Goal: Task Accomplishment & Management: Manage account settings

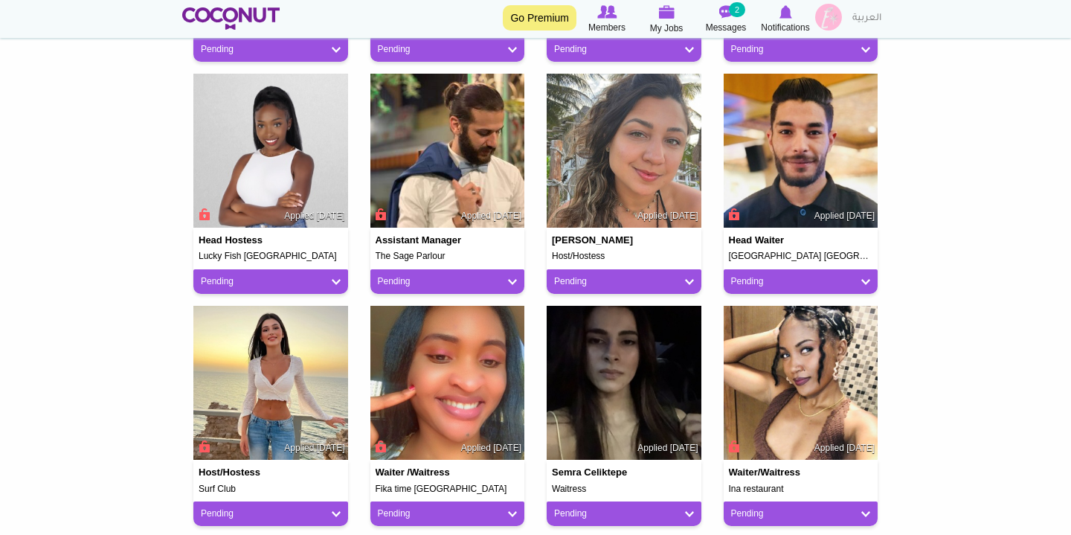
scroll to position [584, 0]
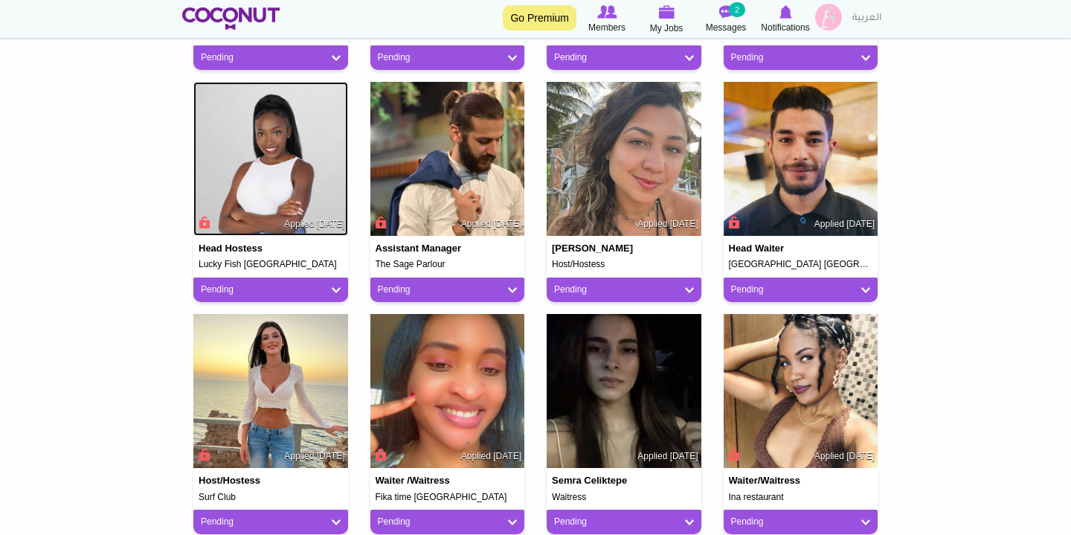
click at [294, 213] on img at bounding box center [270, 159] width 155 height 155
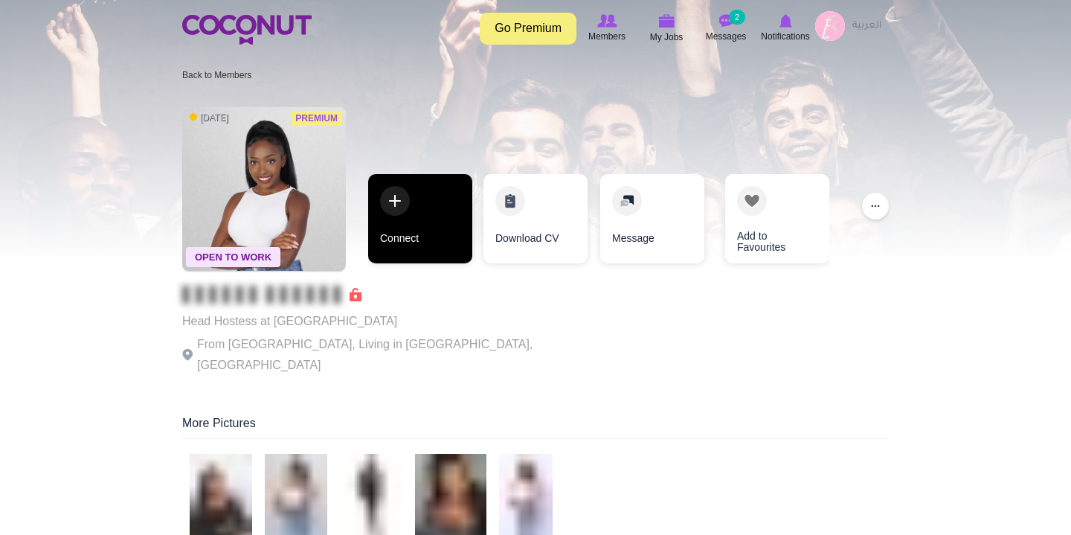
click at [410, 203] on link "Connect" at bounding box center [420, 218] width 104 height 89
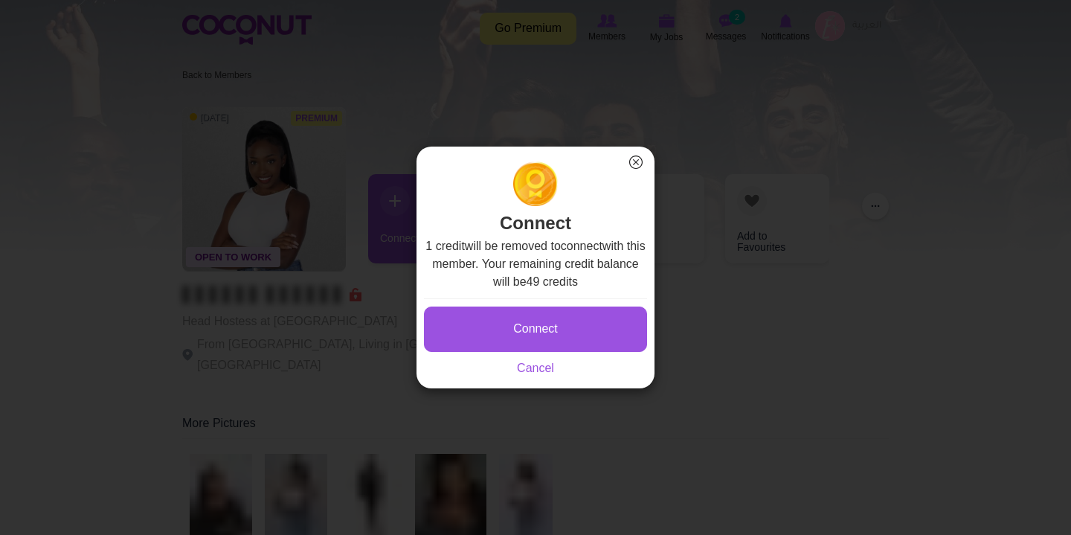
click at [637, 160] on button "×" at bounding box center [635, 161] width 19 height 19
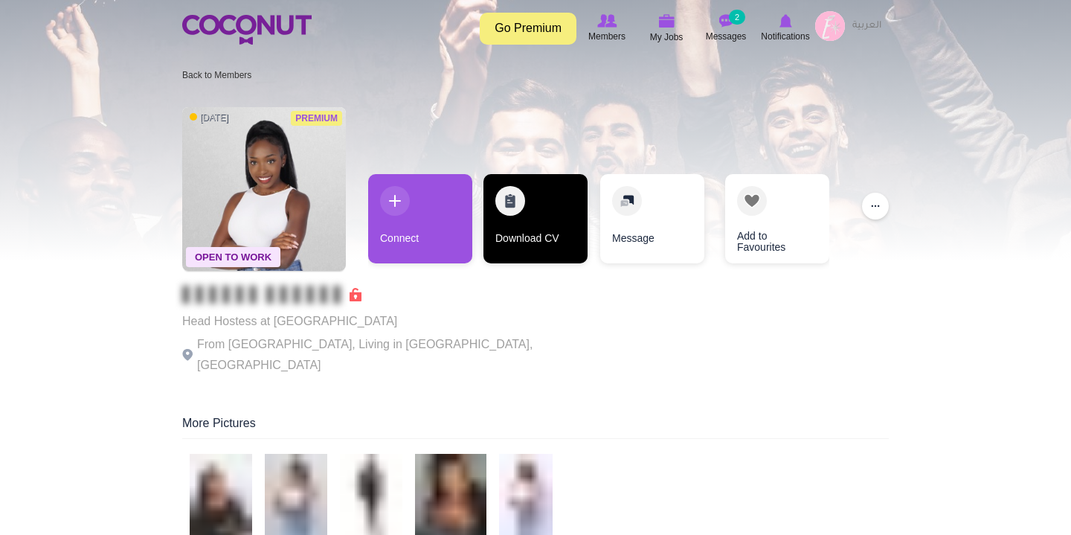
click at [528, 202] on link "Download CV" at bounding box center [535, 218] width 104 height 89
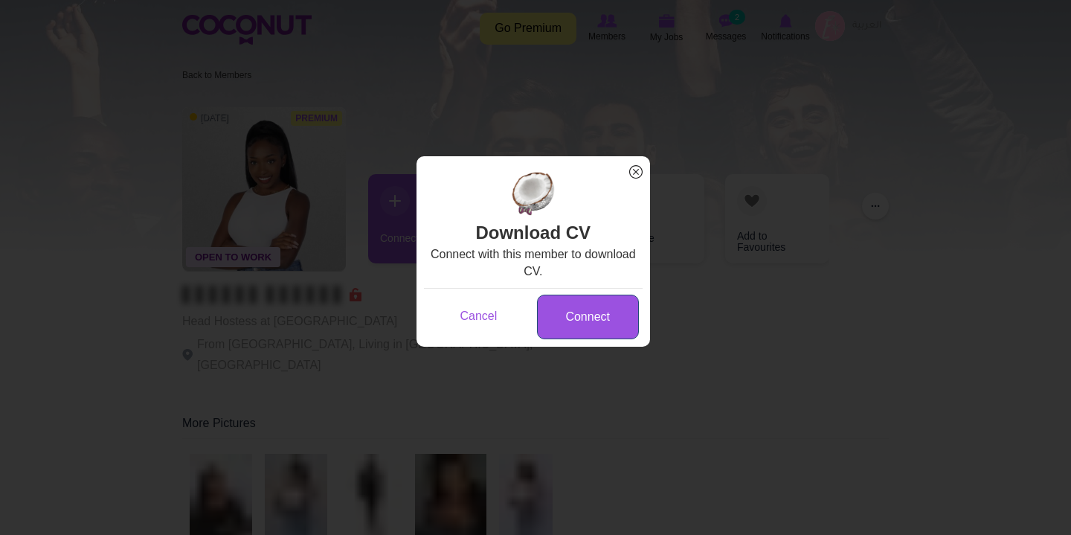
click at [587, 325] on link "Connect" at bounding box center [588, 316] width 102 height 45
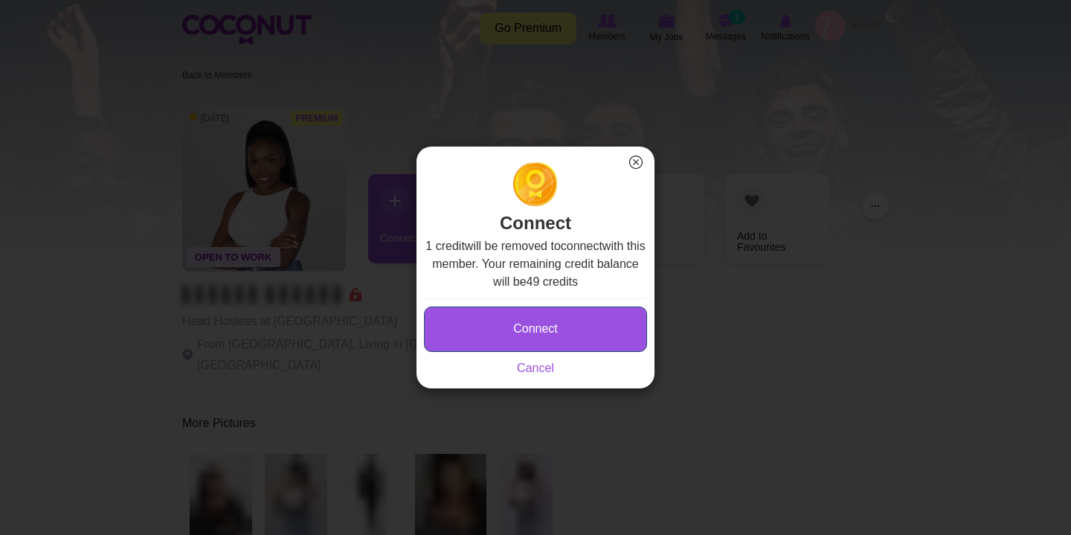
click at [599, 325] on button "Connect" at bounding box center [535, 328] width 223 height 45
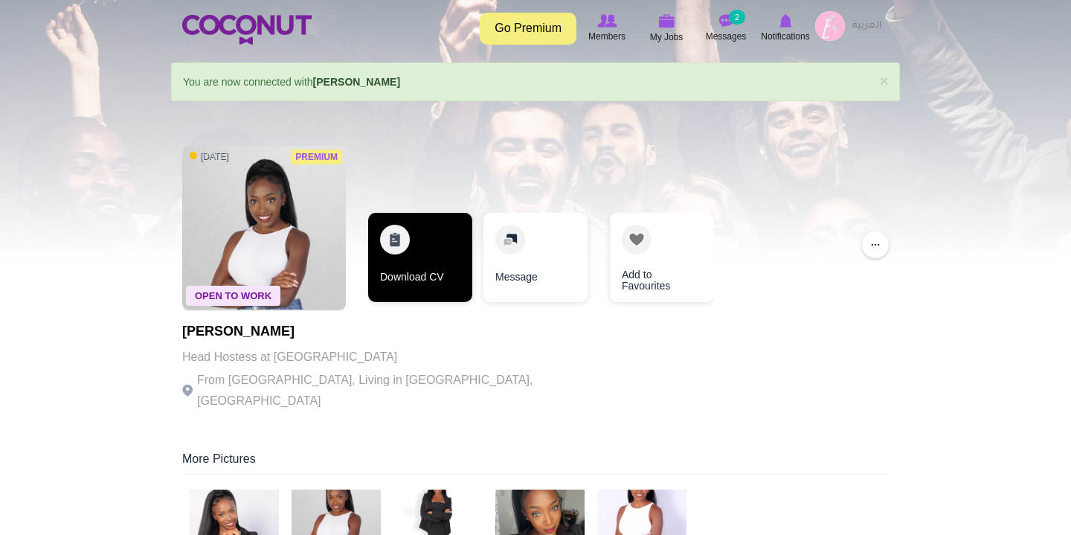
click at [440, 249] on link "Download CV" at bounding box center [420, 257] width 104 height 89
click at [425, 272] on link "Download CV" at bounding box center [420, 257] width 104 height 89
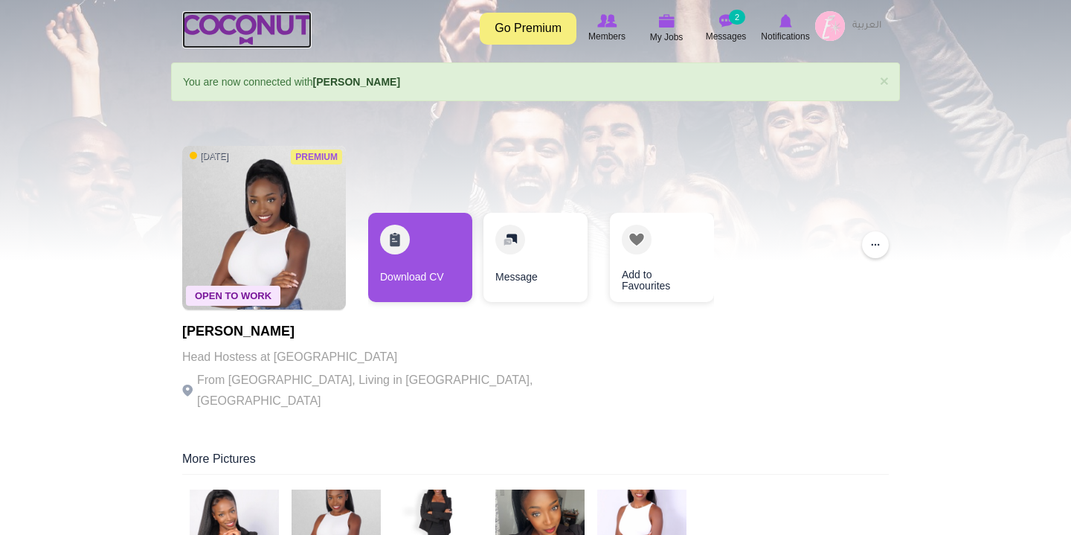
click at [227, 15] on img at bounding box center [246, 30] width 129 height 30
click at [671, 25] on img at bounding box center [666, 20] width 16 height 13
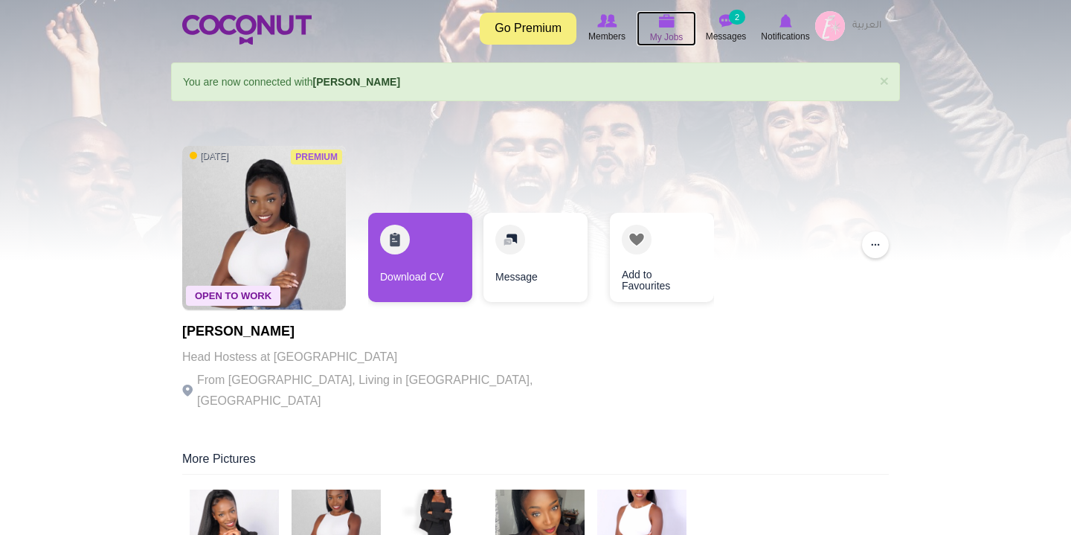
click at [671, 25] on img at bounding box center [666, 20] width 16 height 13
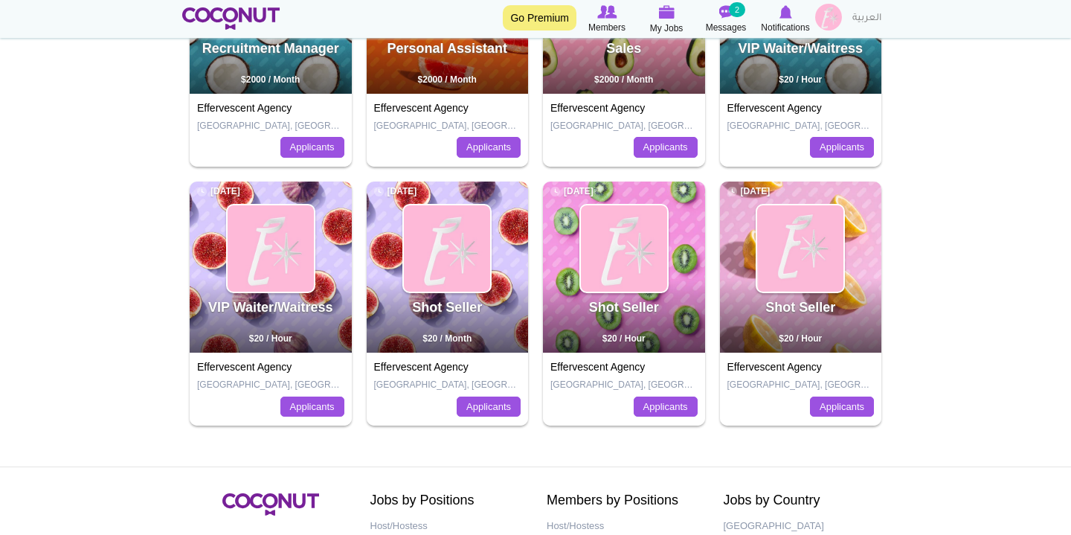
scroll to position [326, 0]
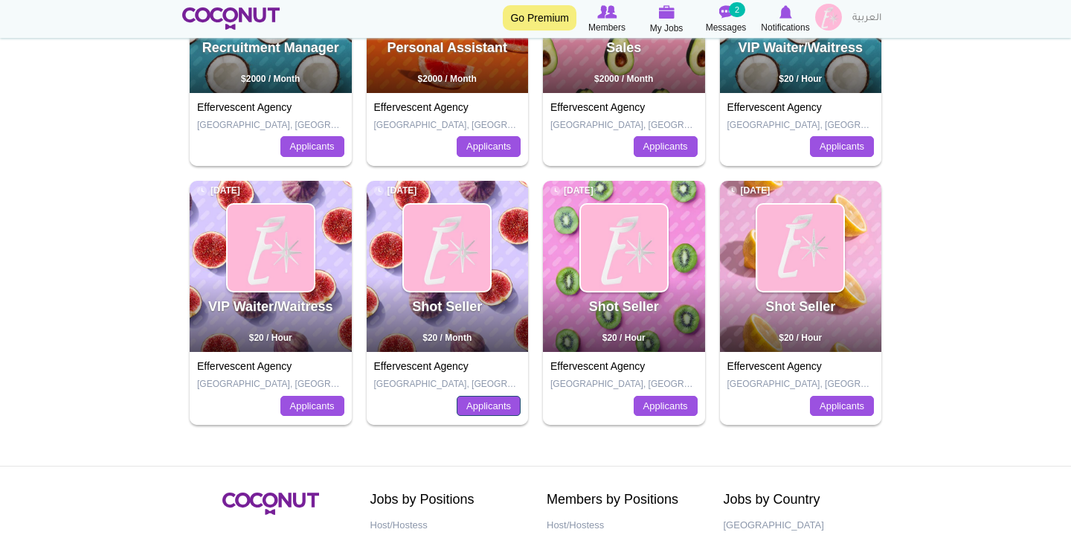
click at [483, 406] on link "Applicants" at bounding box center [489, 406] width 64 height 21
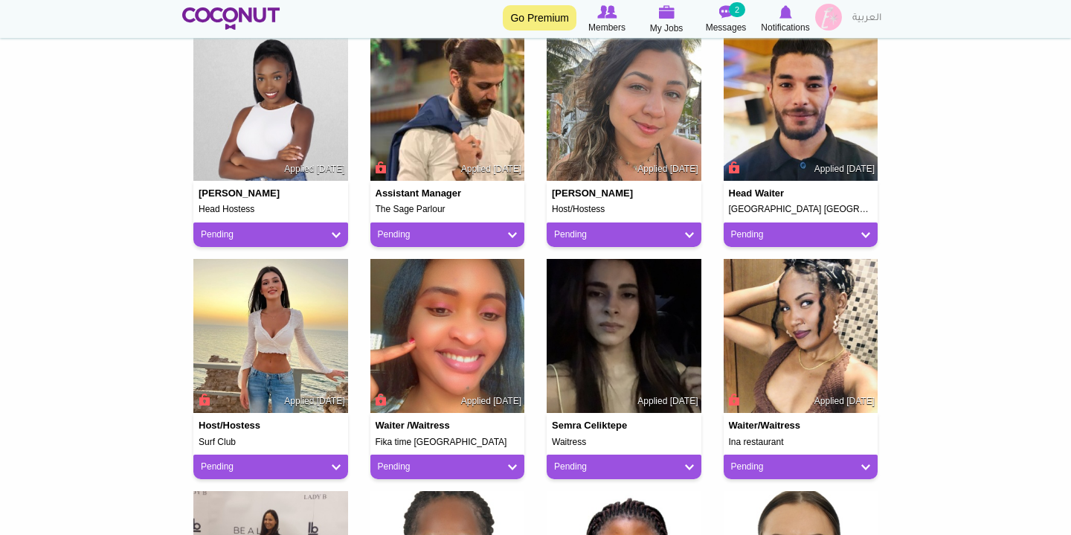
scroll to position [660, 0]
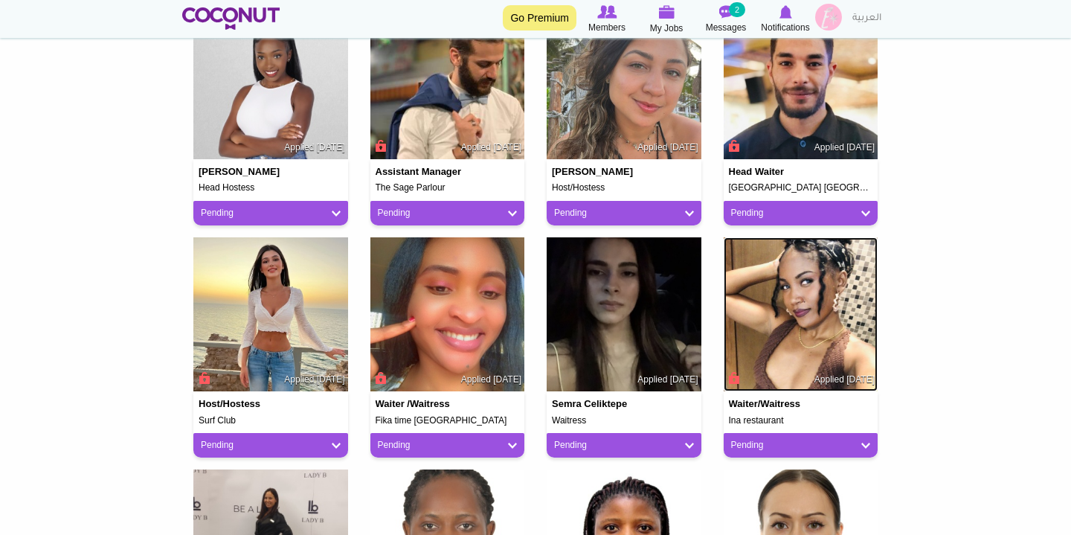
click at [845, 326] on img at bounding box center [801, 314] width 155 height 155
click at [753, 439] on link "Pending" at bounding box center [801, 445] width 140 height 13
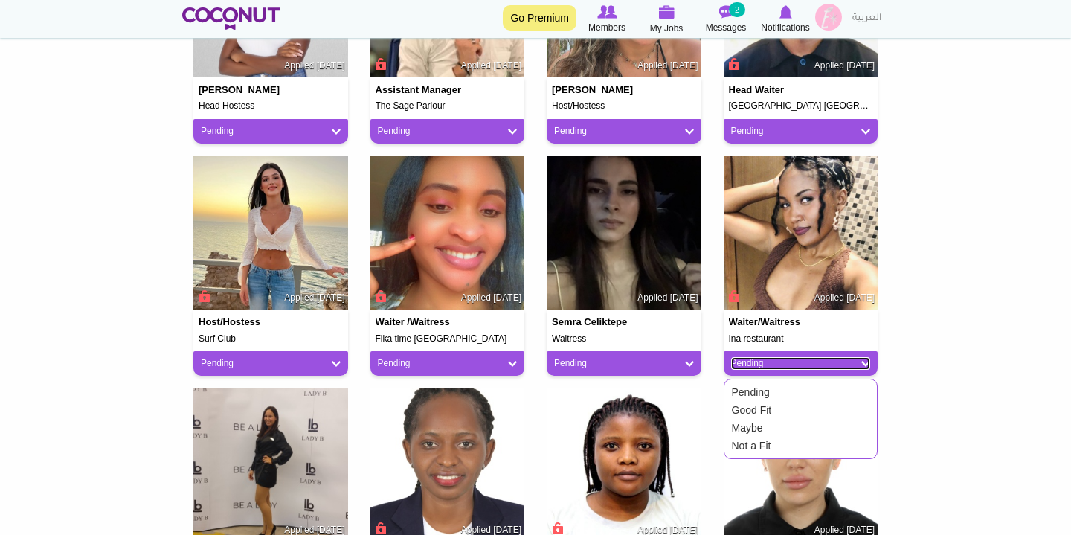
scroll to position [744, 0]
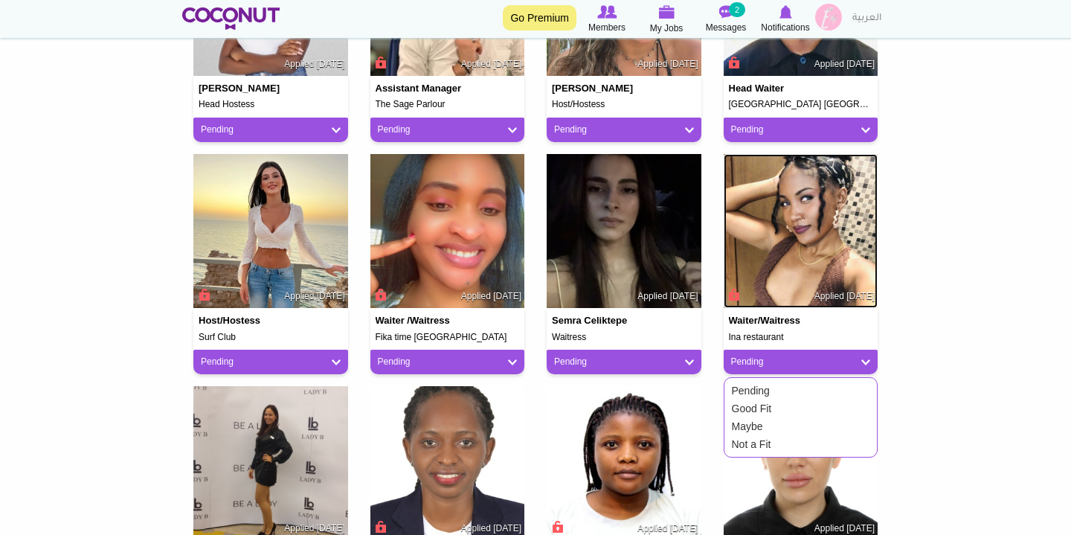
click at [806, 248] on img at bounding box center [801, 231] width 155 height 155
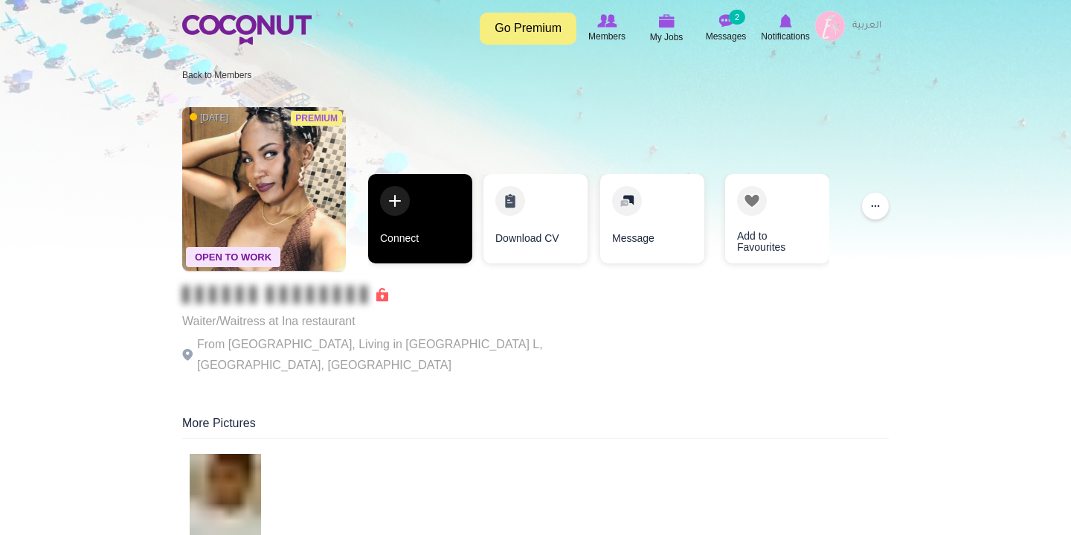
click at [393, 202] on link "Connect" at bounding box center [420, 218] width 104 height 89
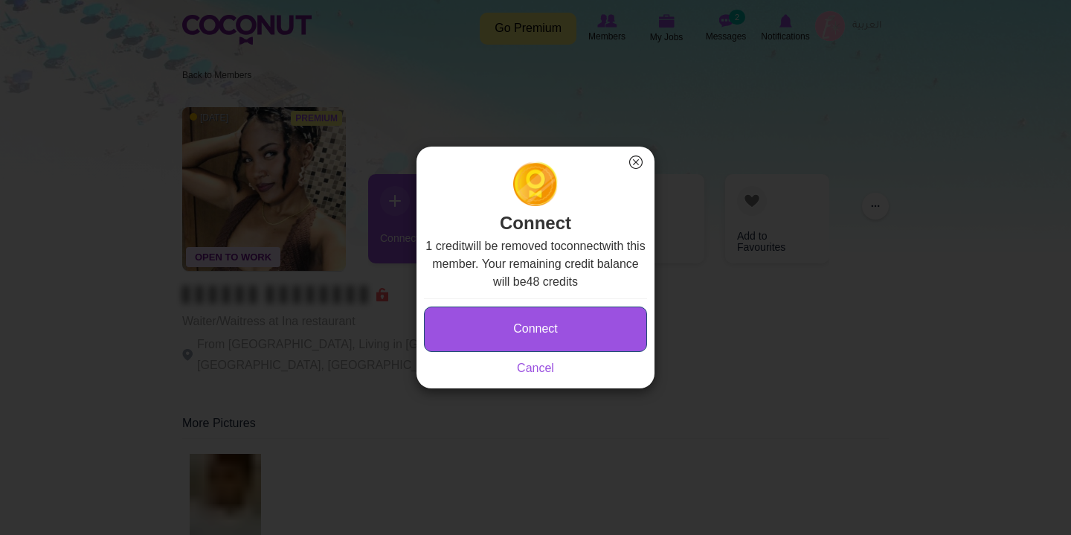
click at [501, 315] on button "Connect" at bounding box center [535, 328] width 223 height 45
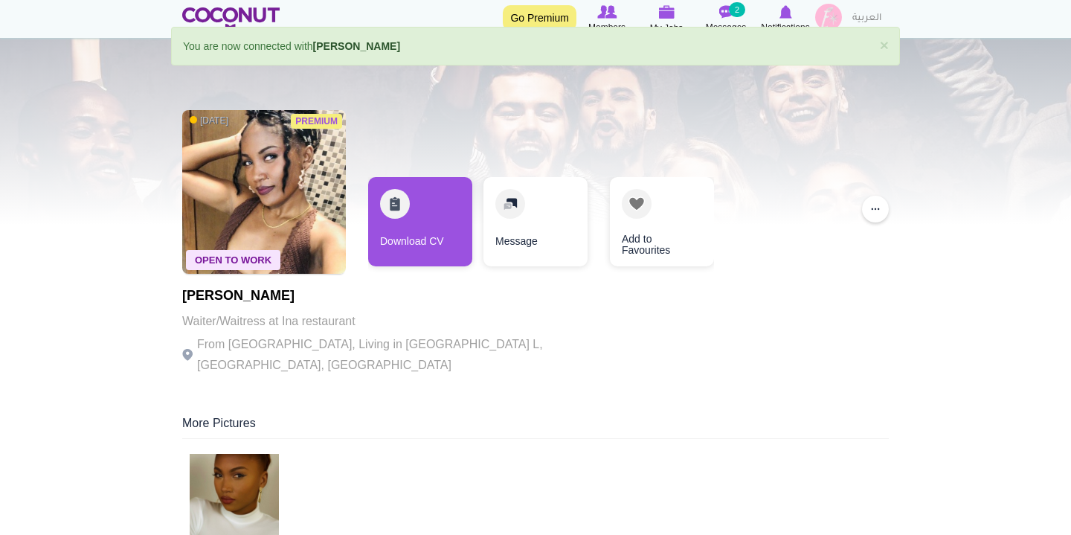
scroll to position [16, 0]
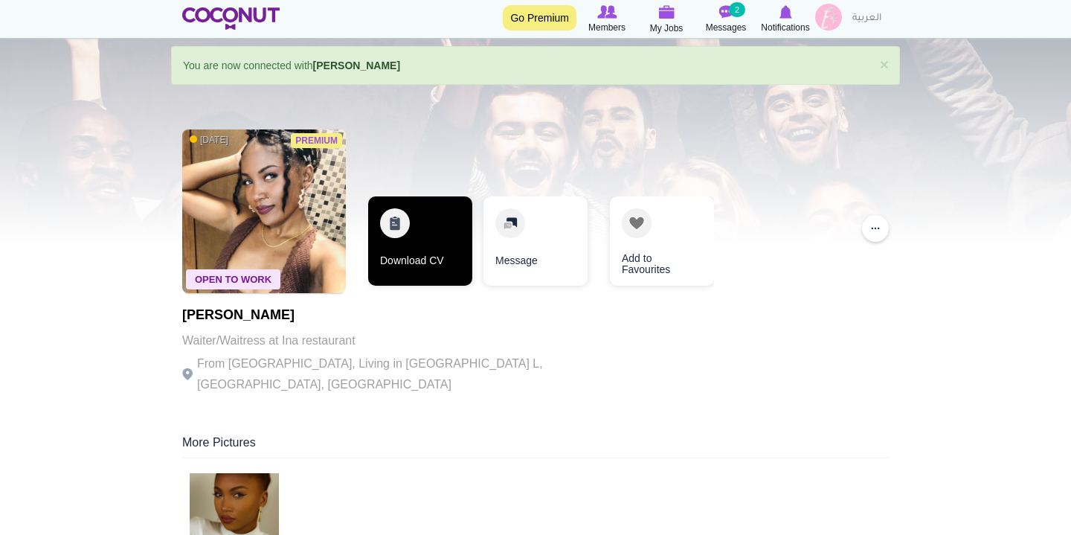
click at [425, 223] on link "Download CV" at bounding box center [420, 240] width 104 height 89
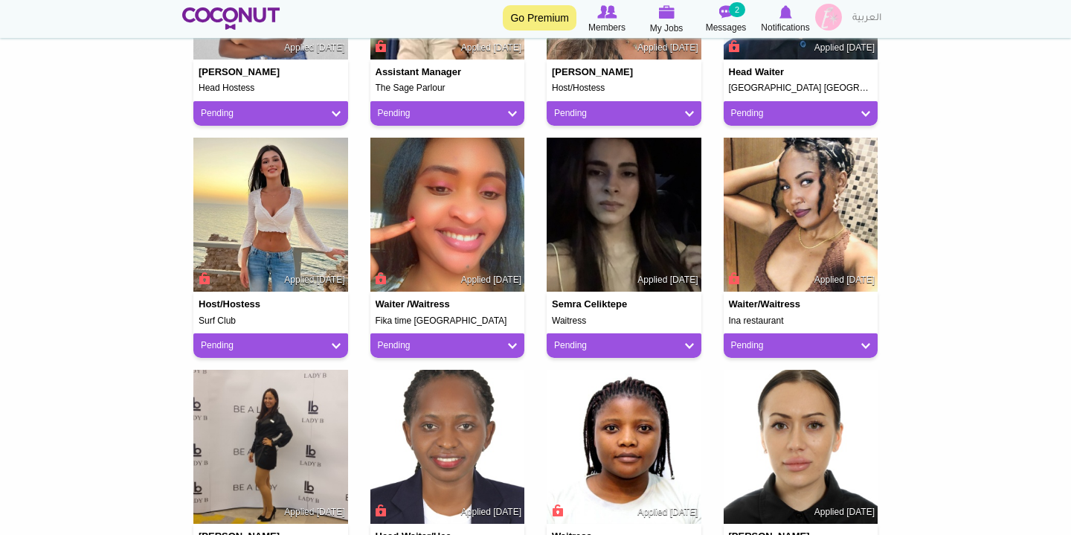
scroll to position [761, 0]
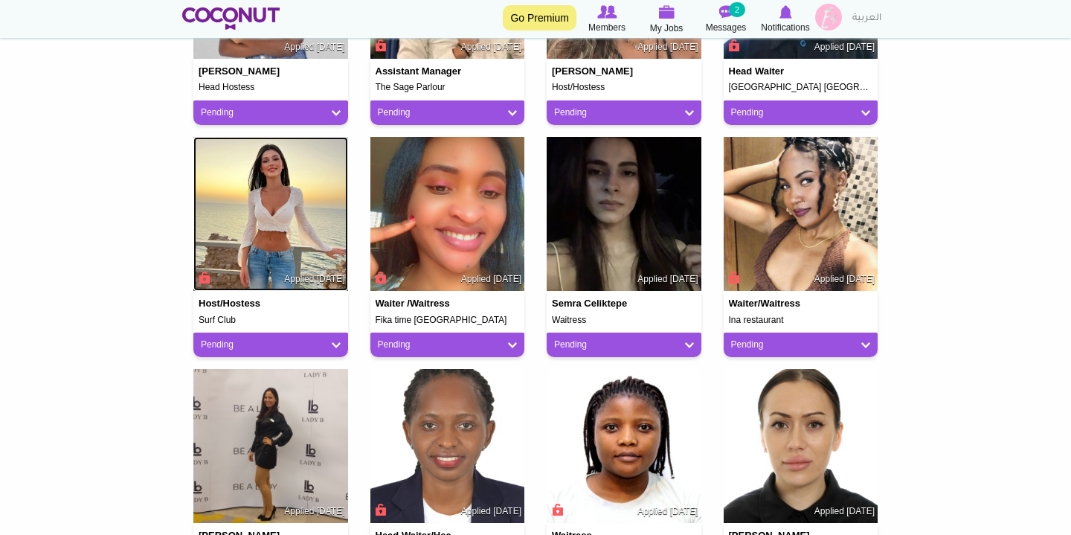
click at [303, 221] on img at bounding box center [270, 214] width 155 height 155
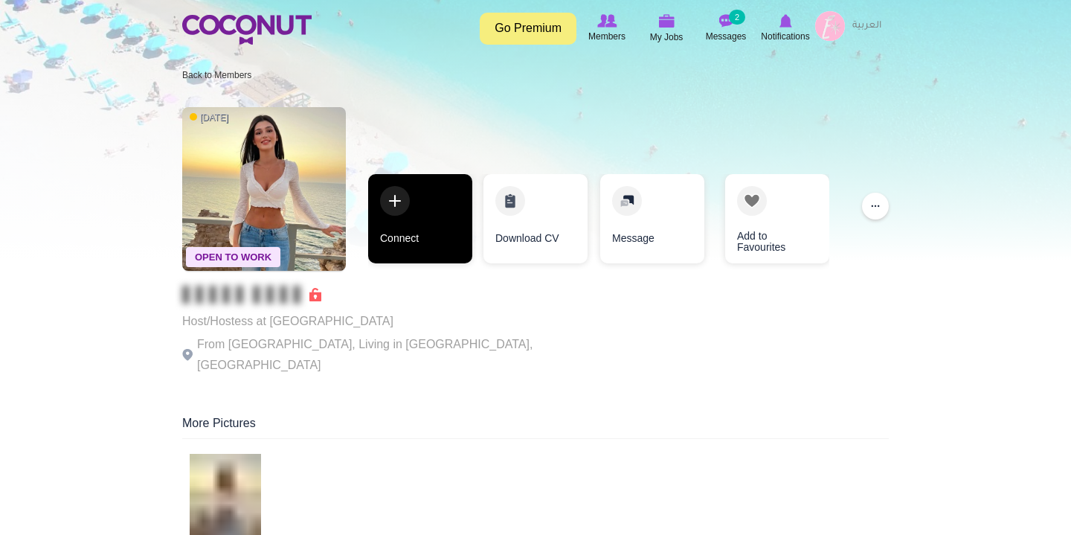
click at [416, 198] on link "Connect" at bounding box center [420, 218] width 104 height 89
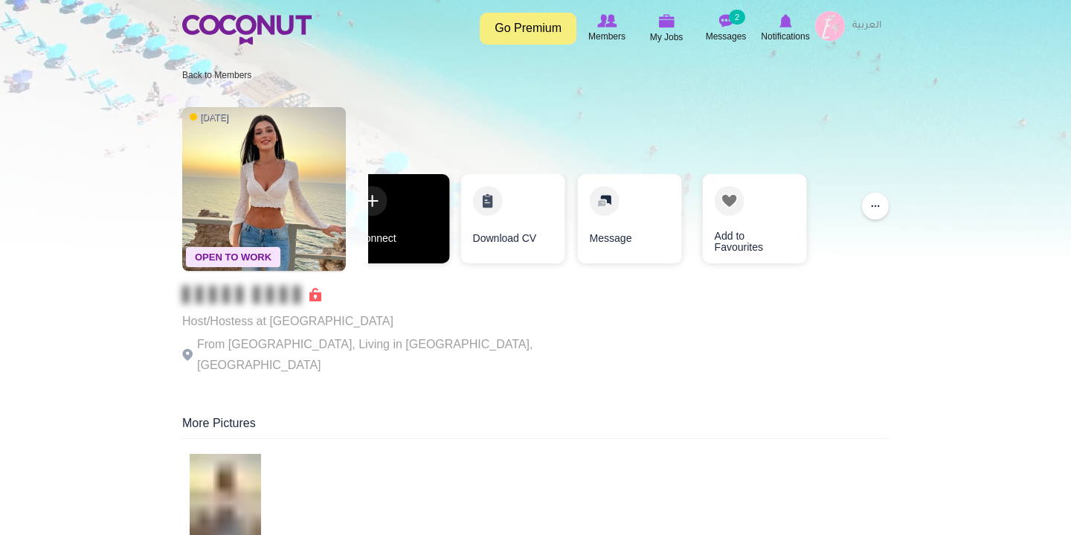
click at [373, 204] on link "Connect" at bounding box center [398, 218] width 104 height 89
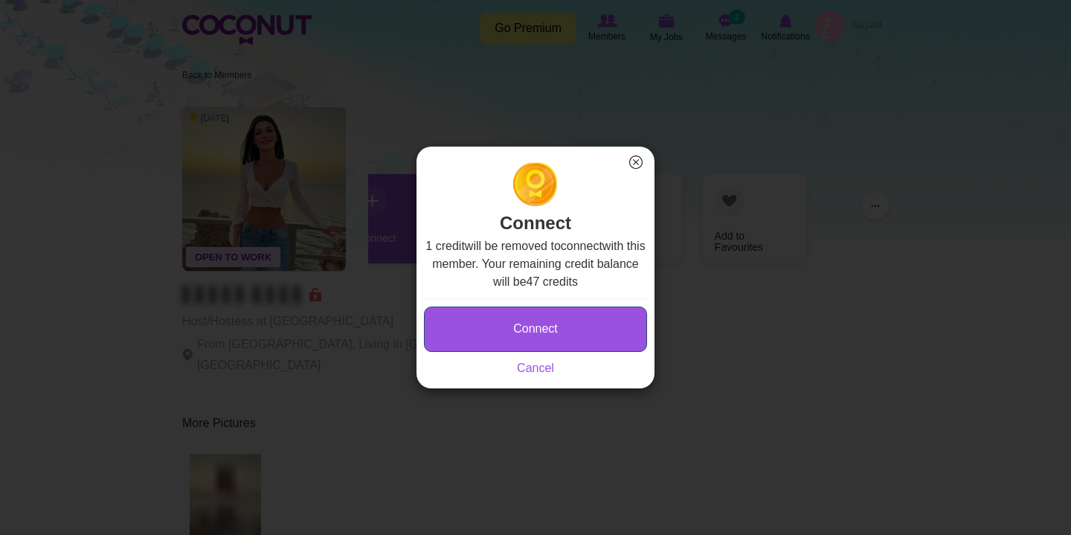
click at [529, 324] on button "Connect" at bounding box center [535, 328] width 223 height 45
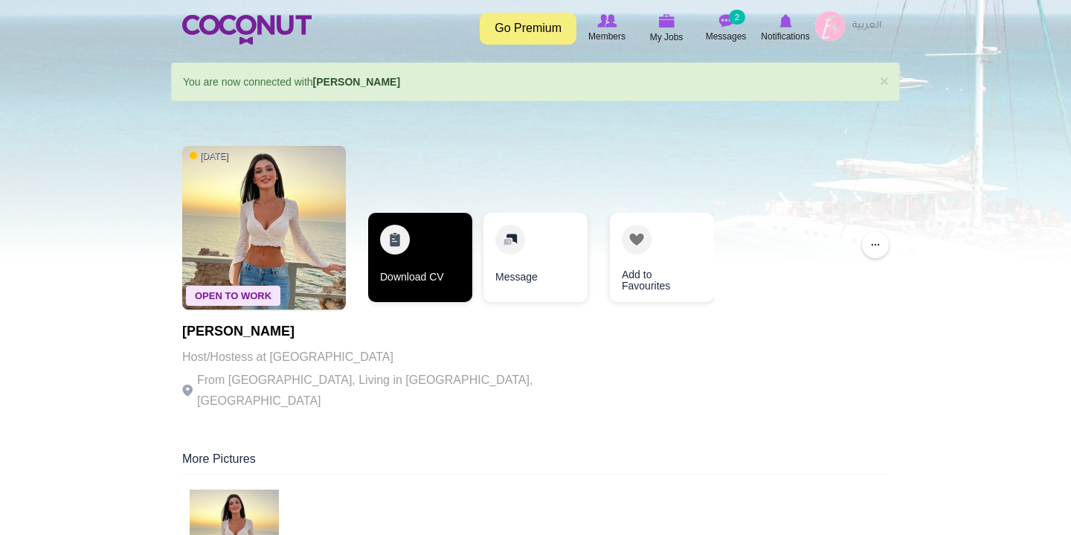
click at [405, 243] on link "Download CV" at bounding box center [420, 257] width 104 height 89
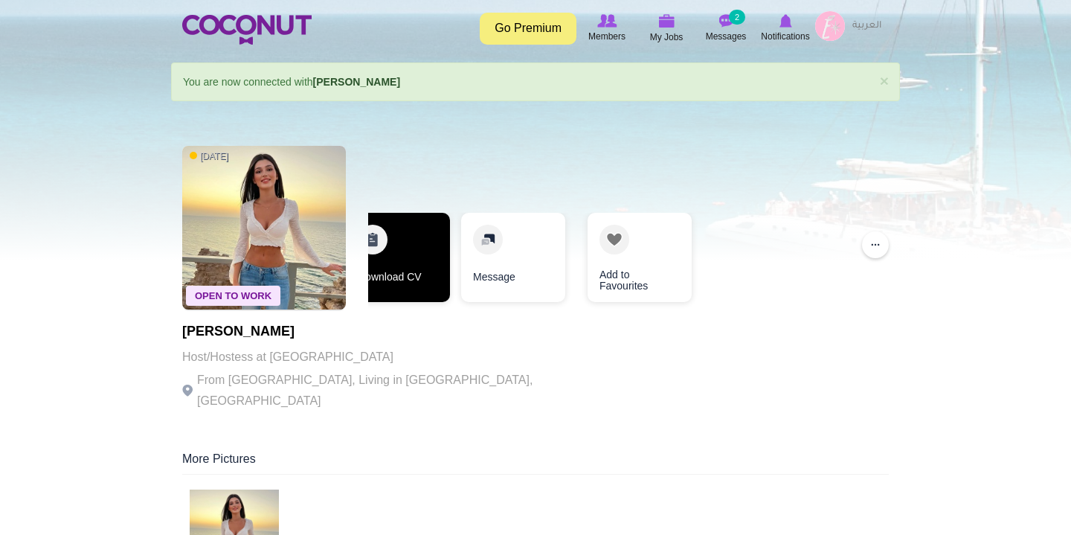
click at [383, 245] on link "Download CV" at bounding box center [398, 257] width 104 height 89
click at [376, 251] on link "Download CV" at bounding box center [398, 257] width 104 height 89
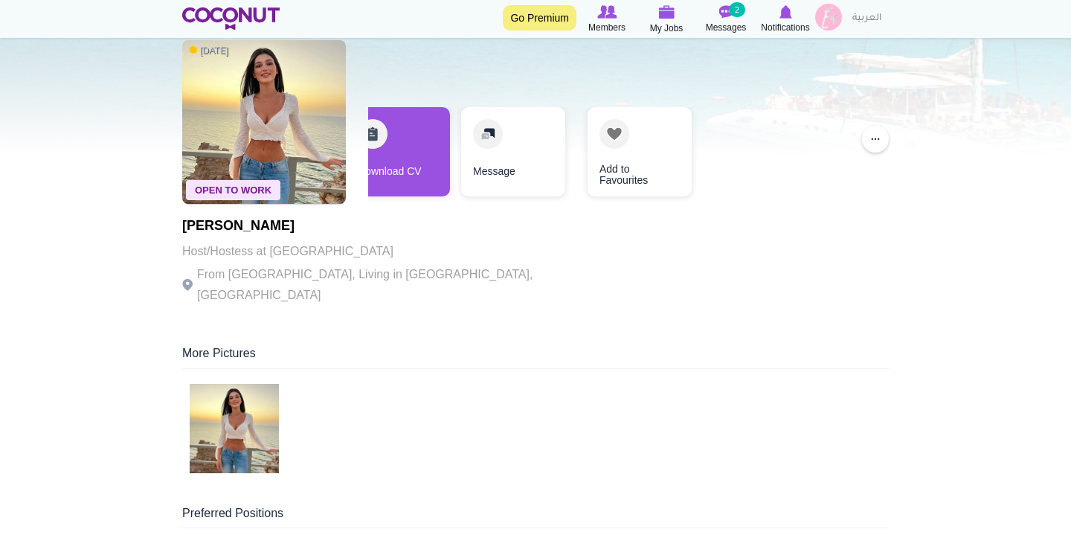
scroll to position [124, 0]
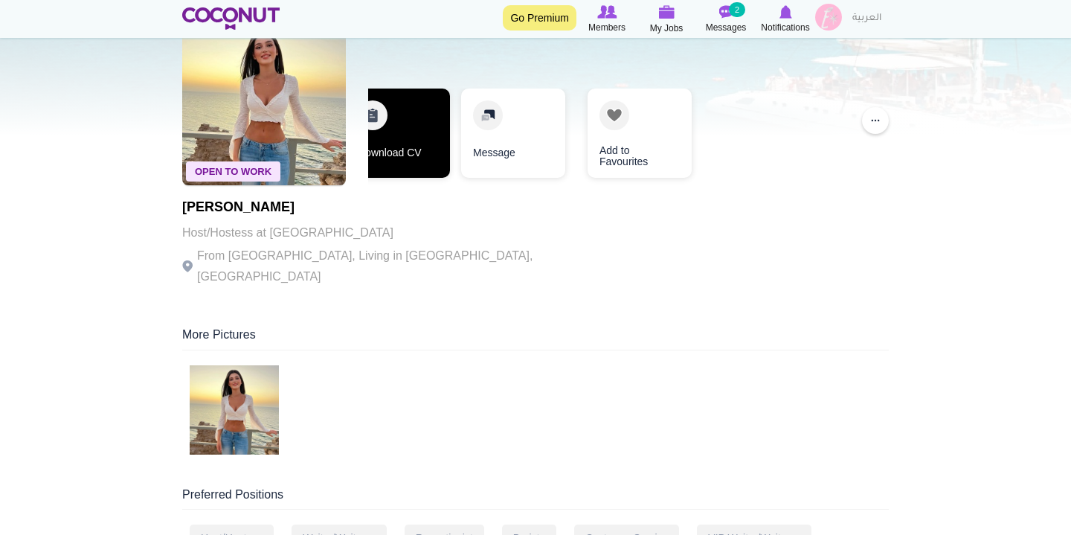
click at [439, 131] on link "Download CV" at bounding box center [398, 132] width 104 height 89
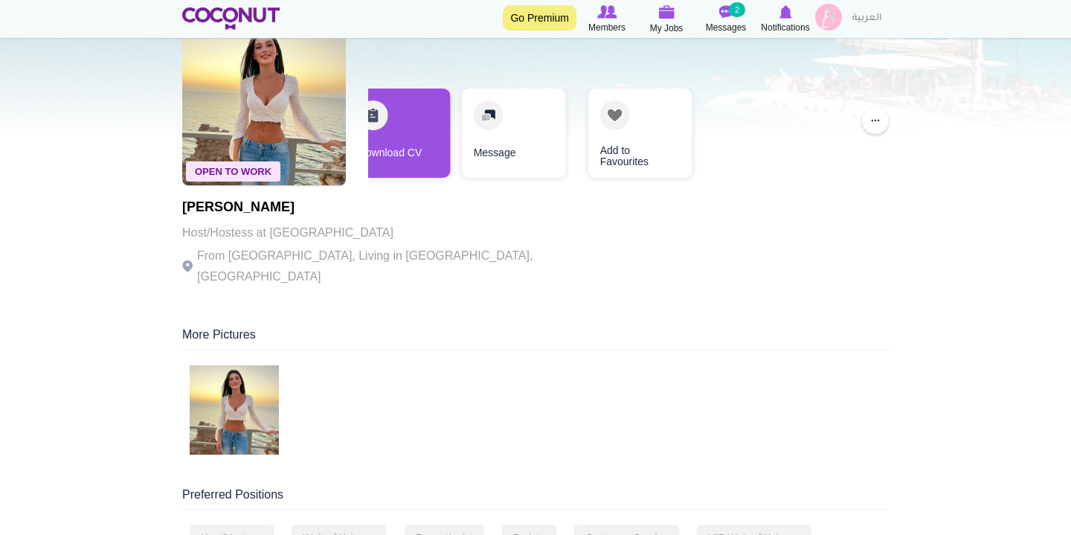
scroll to position [0, 0]
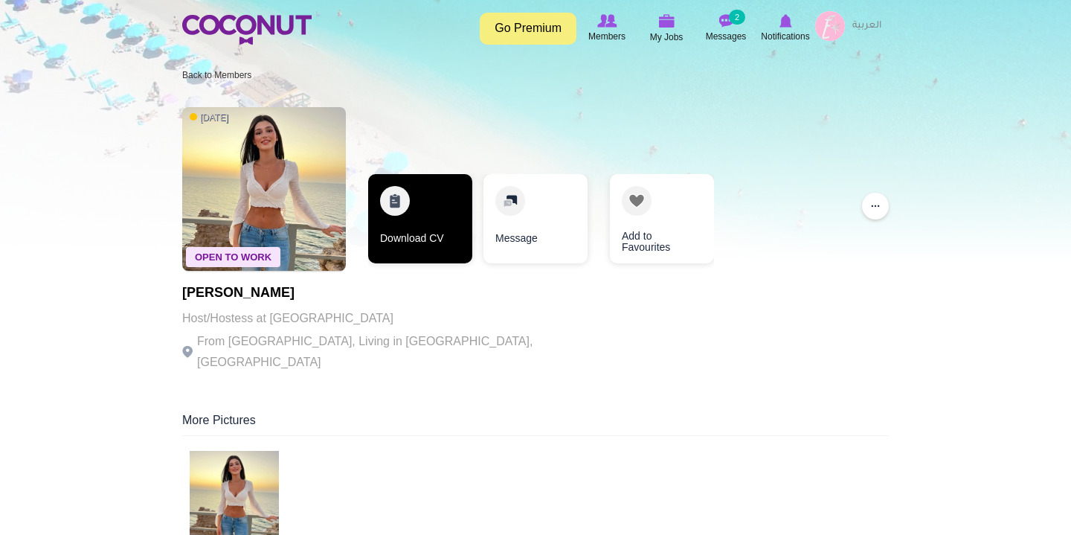
click at [397, 198] on link "Download CV" at bounding box center [420, 218] width 104 height 89
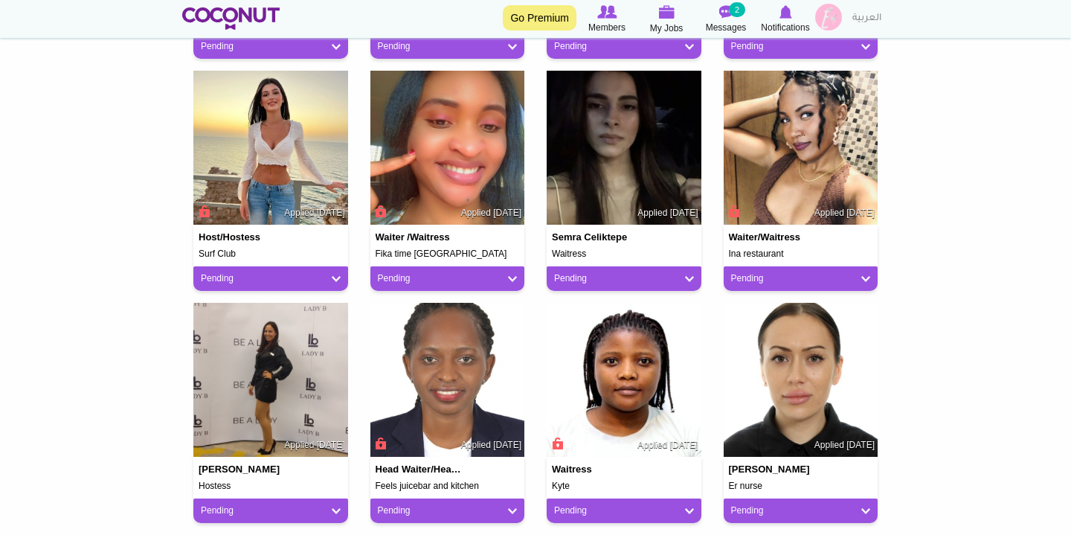
scroll to position [921, 0]
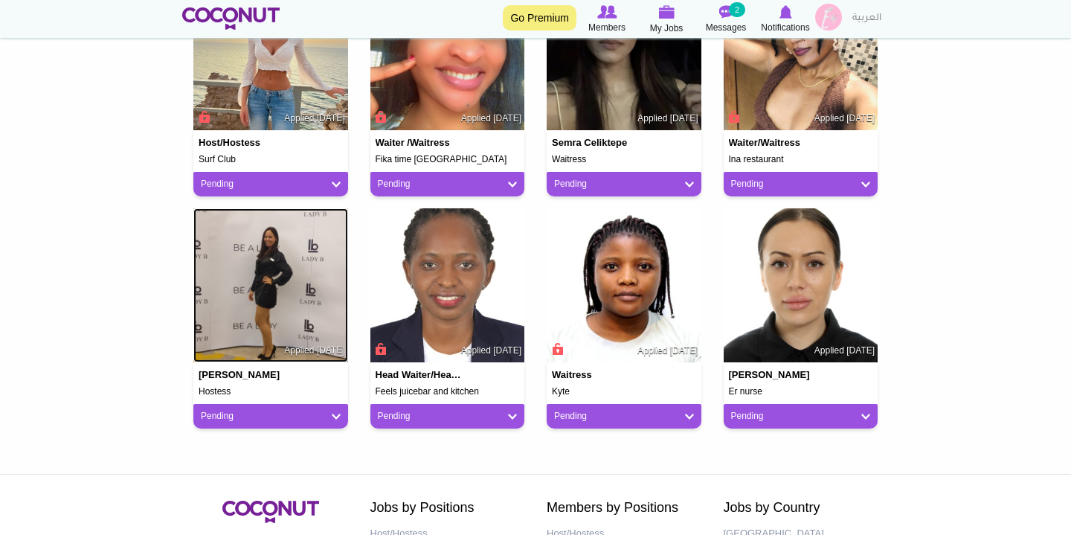
click at [297, 293] on img at bounding box center [270, 285] width 155 height 155
click at [281, 342] on img at bounding box center [270, 285] width 155 height 155
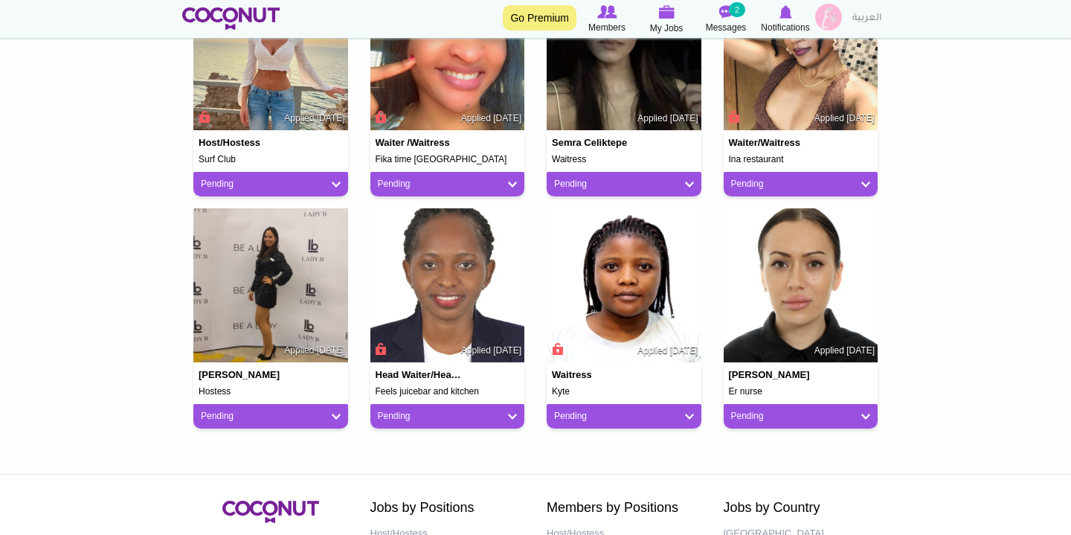
click at [256, 393] on h5 "Hostess" at bounding box center [271, 392] width 144 height 10
click at [231, 370] on h4 "[PERSON_NAME]" at bounding box center [242, 375] width 86 height 10
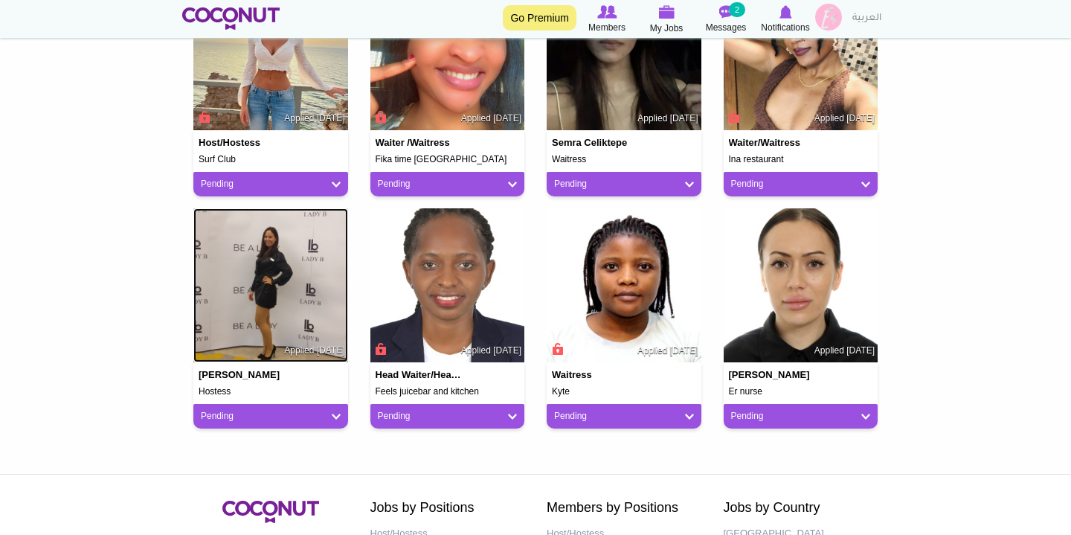
click at [239, 273] on img at bounding box center [270, 285] width 155 height 155
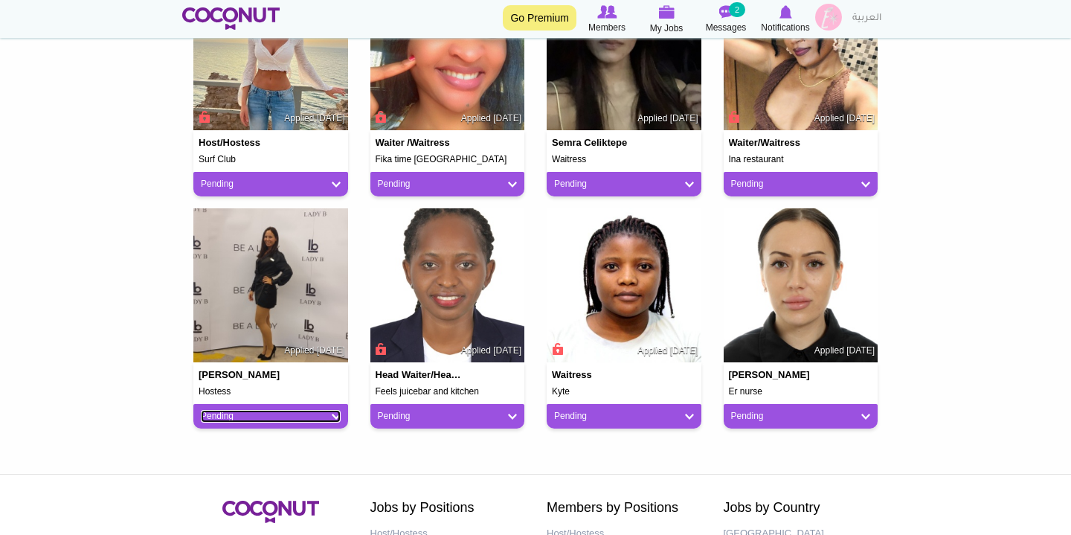
click at [257, 416] on link "Pending" at bounding box center [271, 416] width 140 height 13
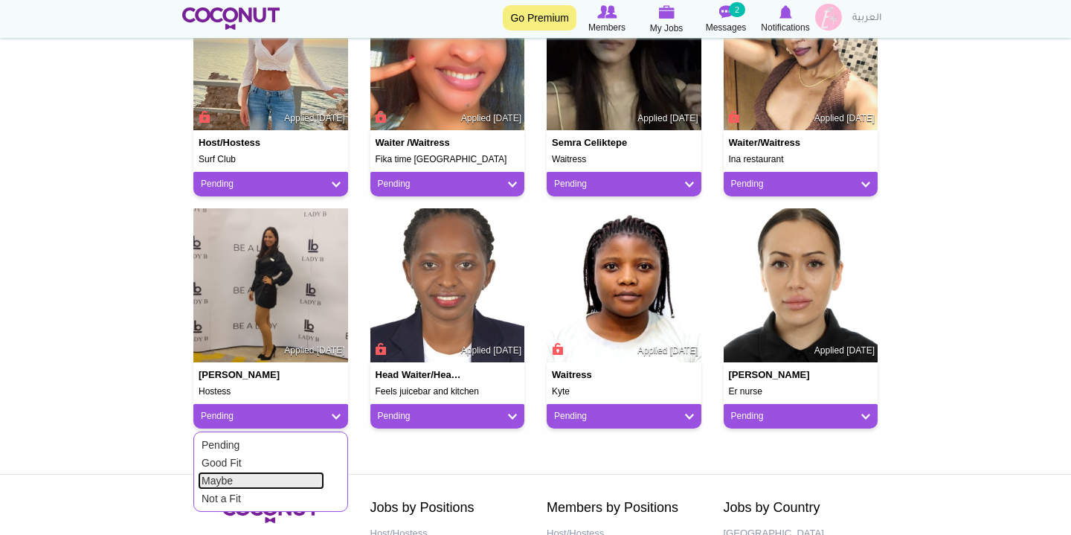
click at [254, 485] on link "Maybe" at bounding box center [261, 480] width 126 height 18
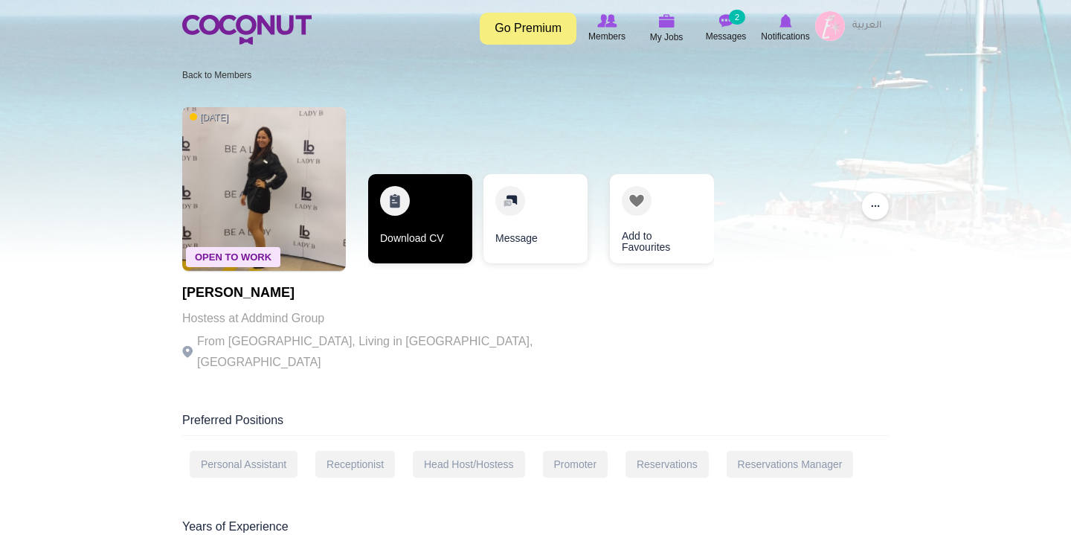
click at [405, 202] on link "Download CV" at bounding box center [420, 218] width 104 height 89
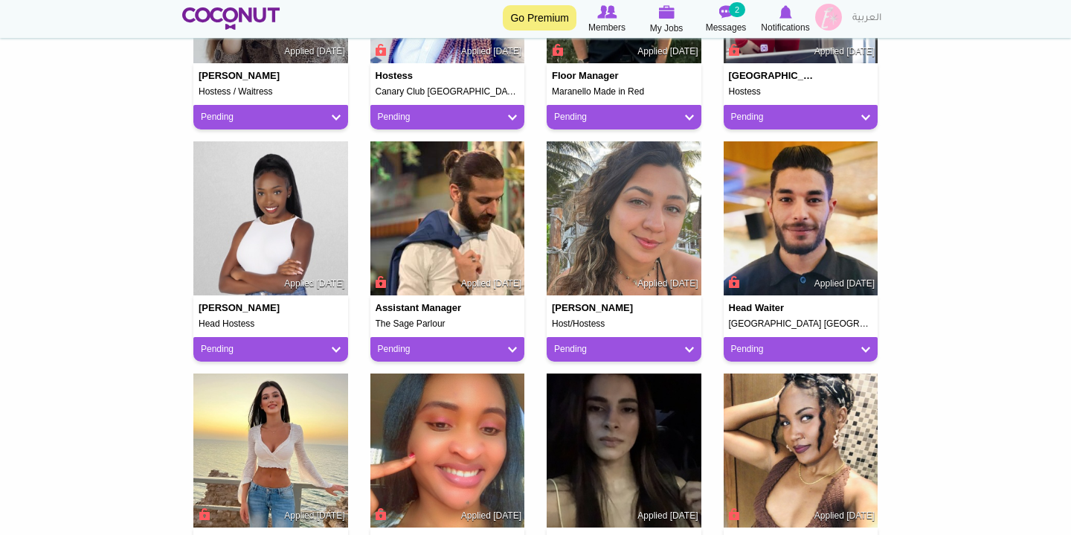
scroll to position [523, 0]
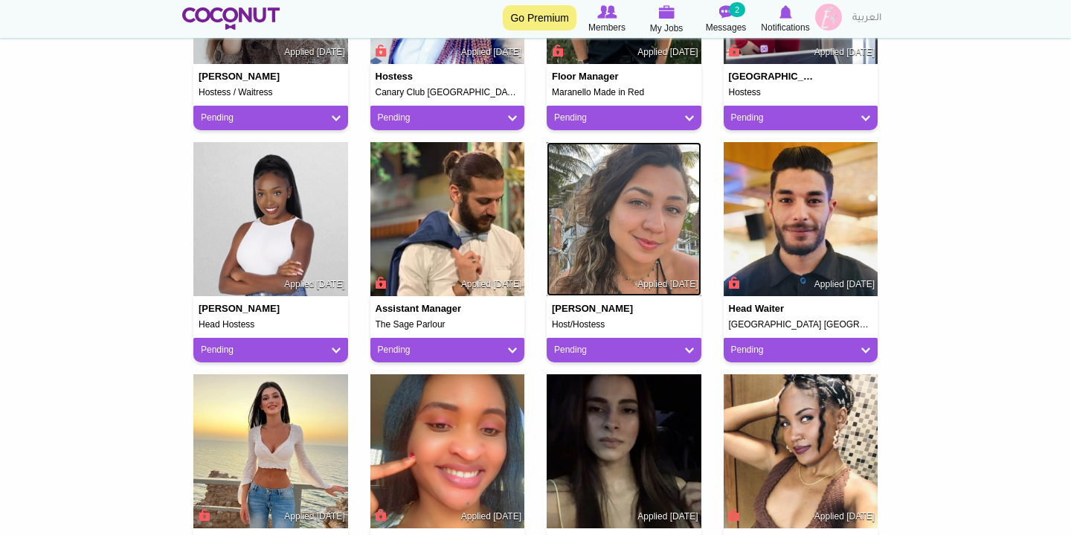
click at [651, 236] on img at bounding box center [624, 219] width 155 height 155
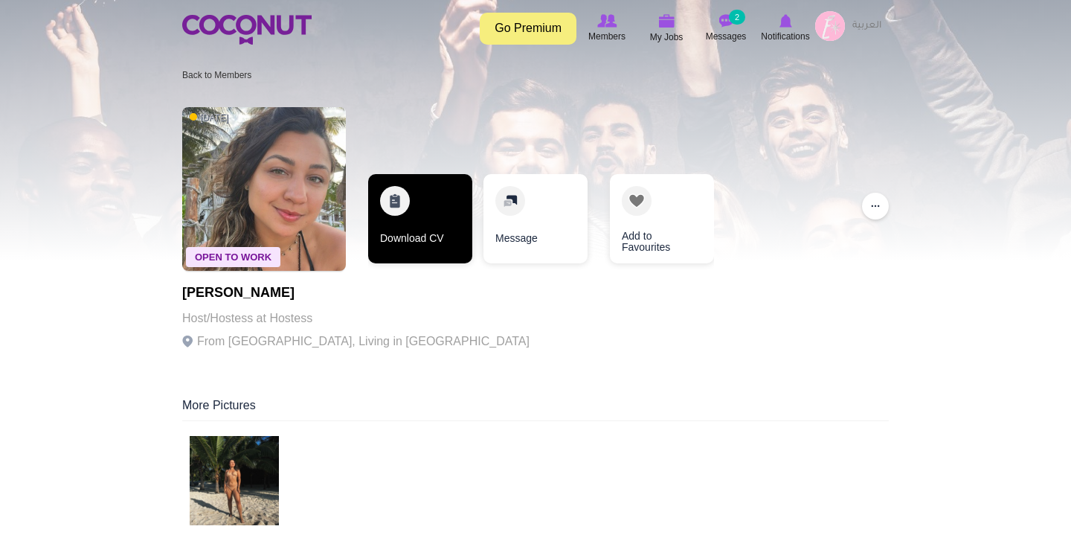
click at [406, 219] on link "Download CV" at bounding box center [420, 218] width 104 height 89
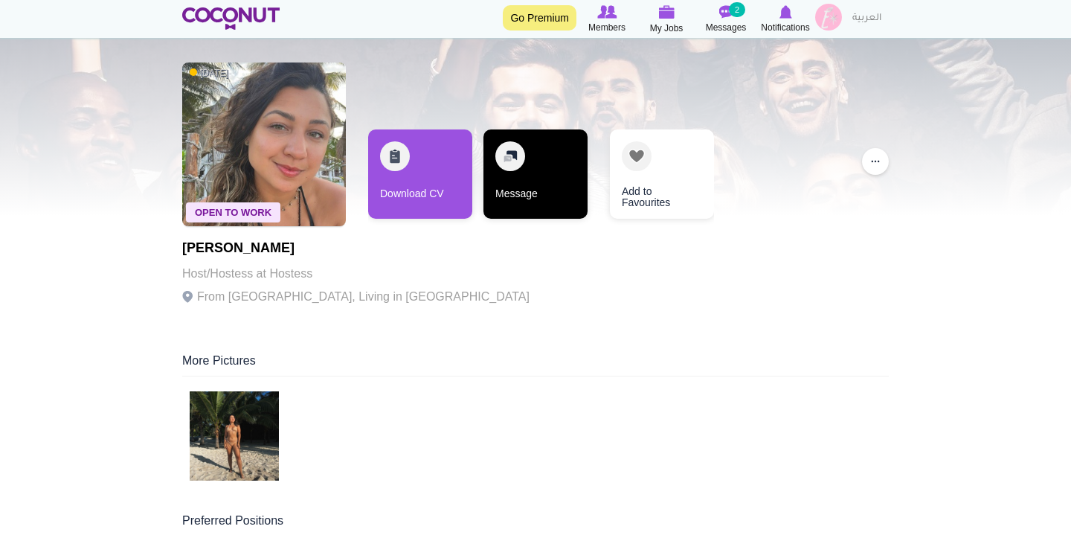
scroll to position [44, 0]
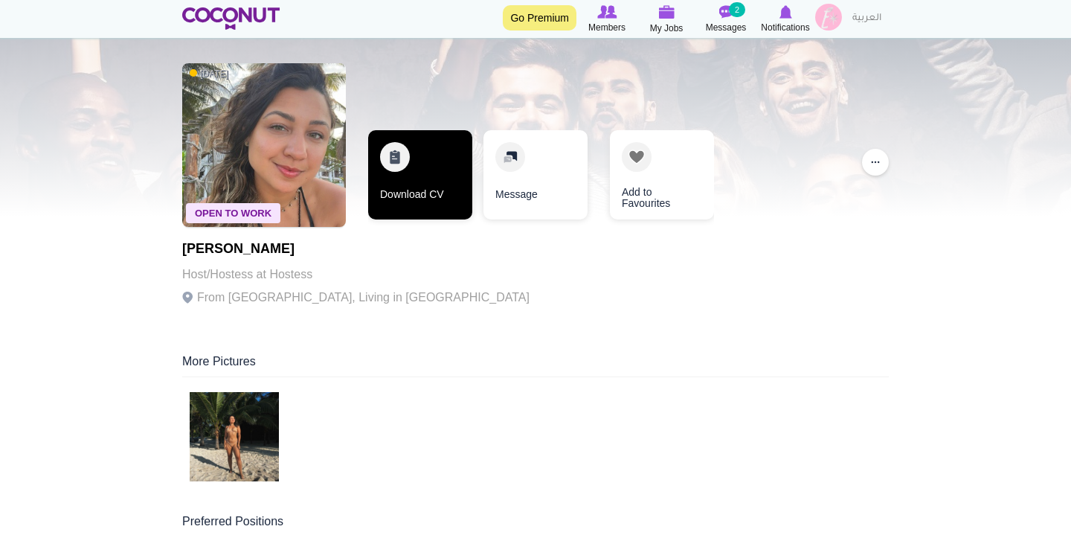
click at [441, 181] on link "Download CV" at bounding box center [420, 174] width 104 height 89
click at [404, 170] on link "Download CV" at bounding box center [420, 174] width 104 height 89
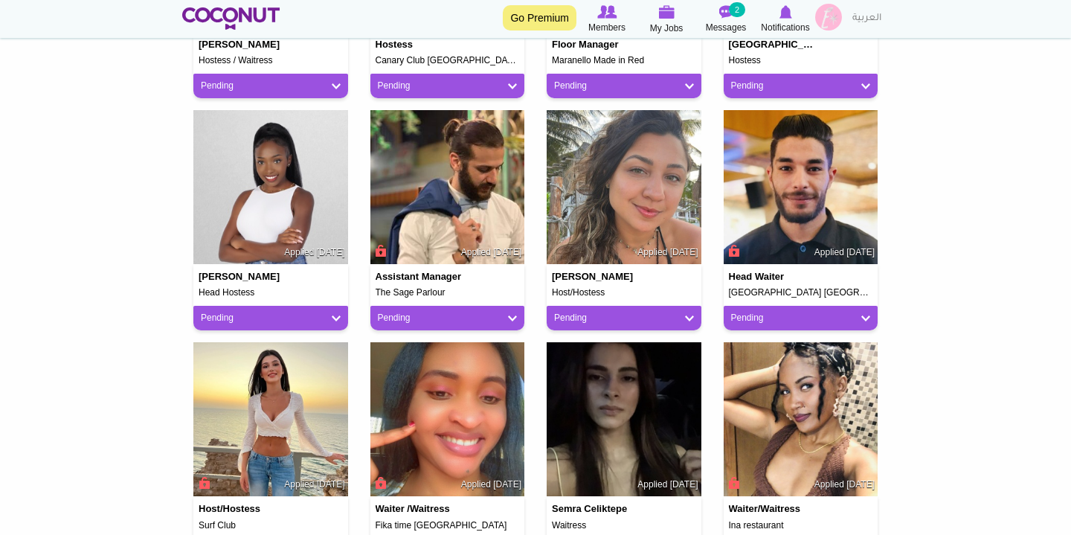
scroll to position [565, 0]
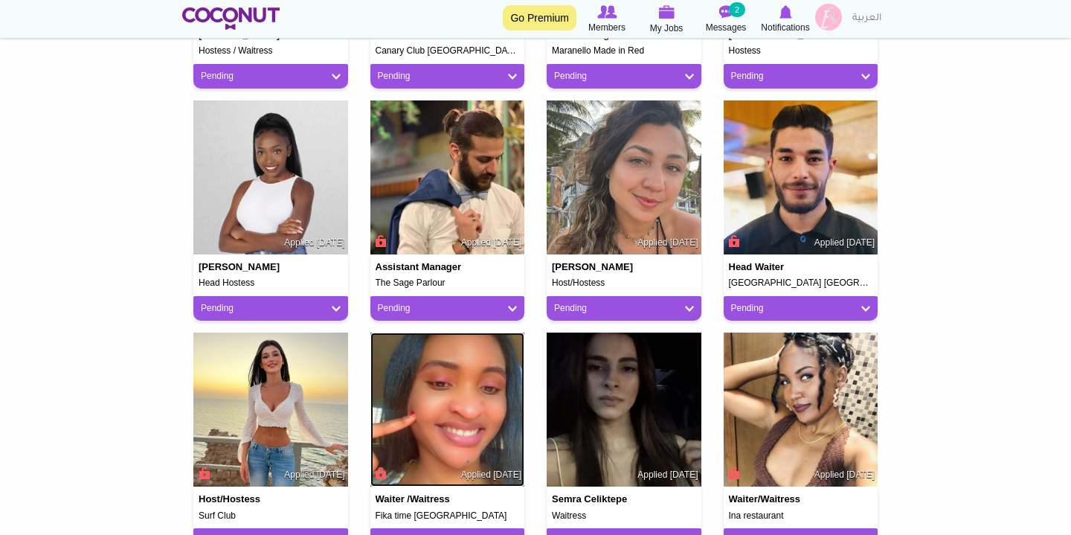
click at [470, 436] on img at bounding box center [447, 409] width 155 height 155
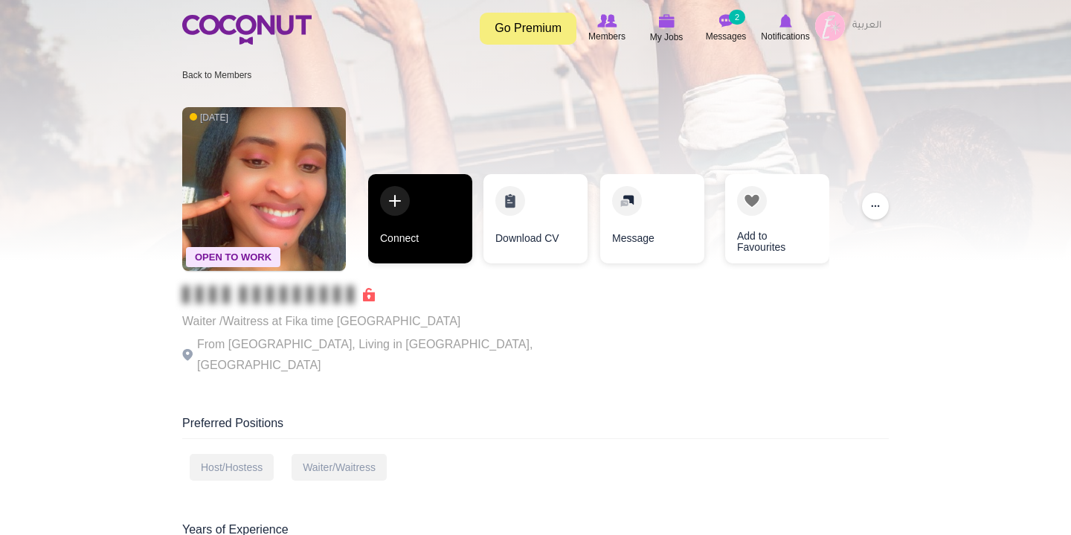
click at [433, 213] on link "Connect" at bounding box center [420, 218] width 104 height 89
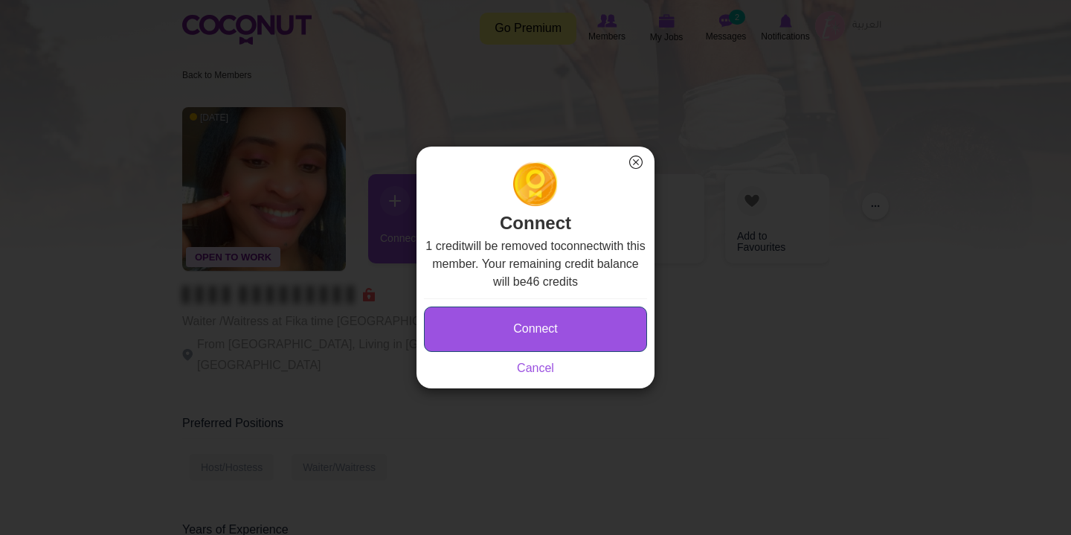
click at [483, 346] on button "Connect" at bounding box center [535, 328] width 223 height 45
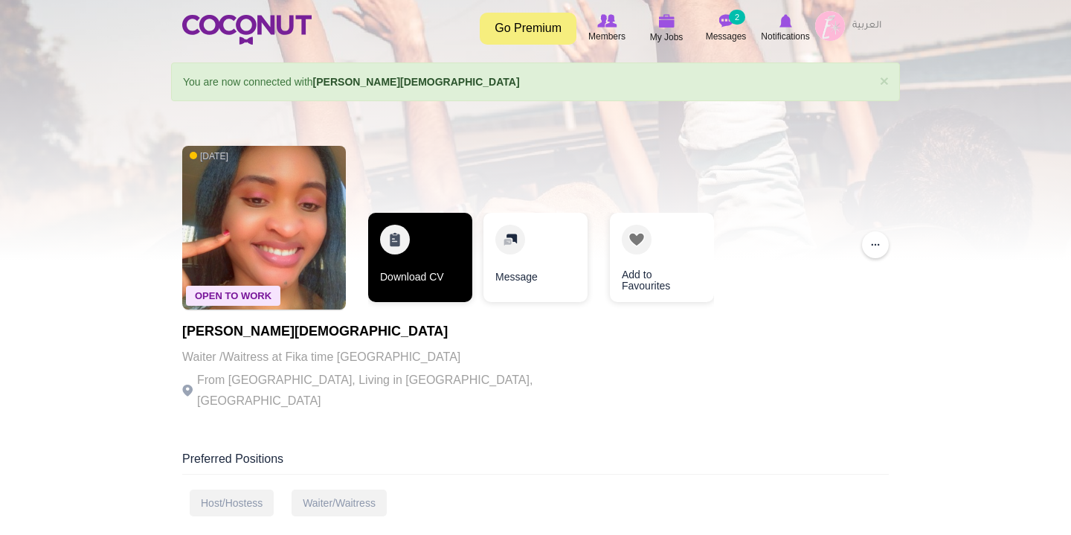
click at [414, 245] on link "Download CV" at bounding box center [420, 257] width 104 height 89
click at [399, 242] on link "Download CV" at bounding box center [420, 257] width 104 height 89
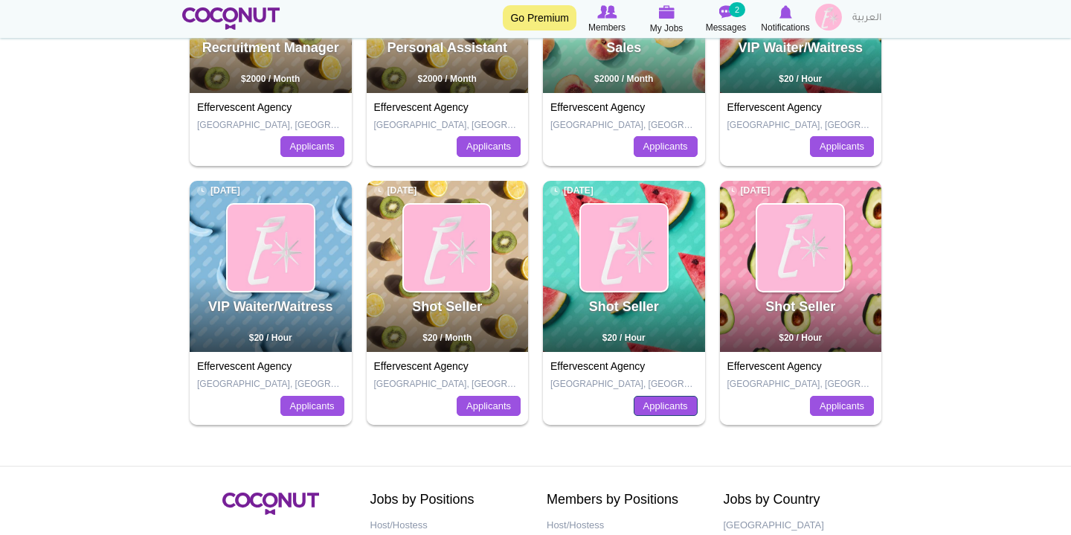
click at [679, 412] on link "Applicants" at bounding box center [666, 406] width 64 height 21
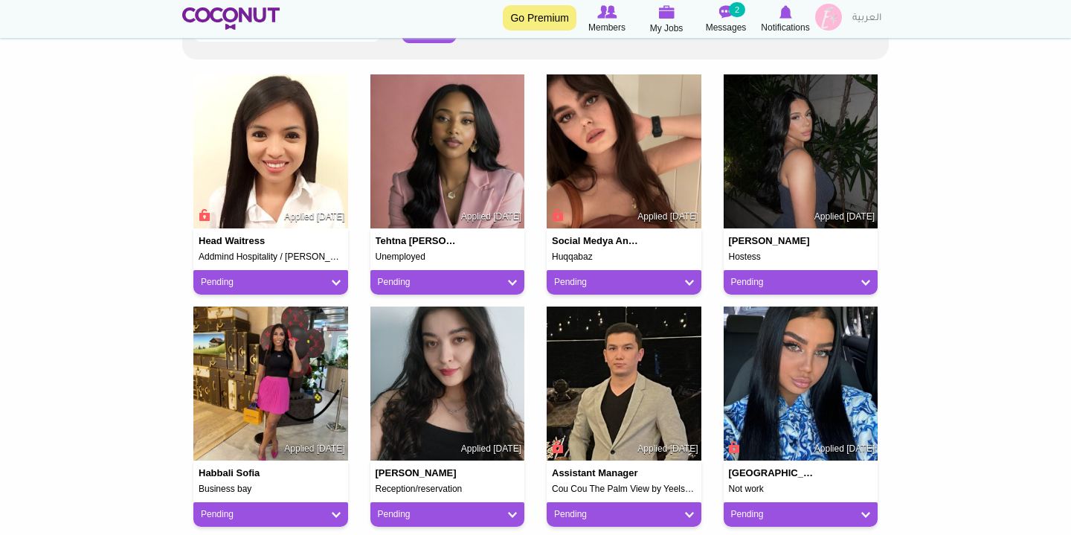
scroll to position [358, 0]
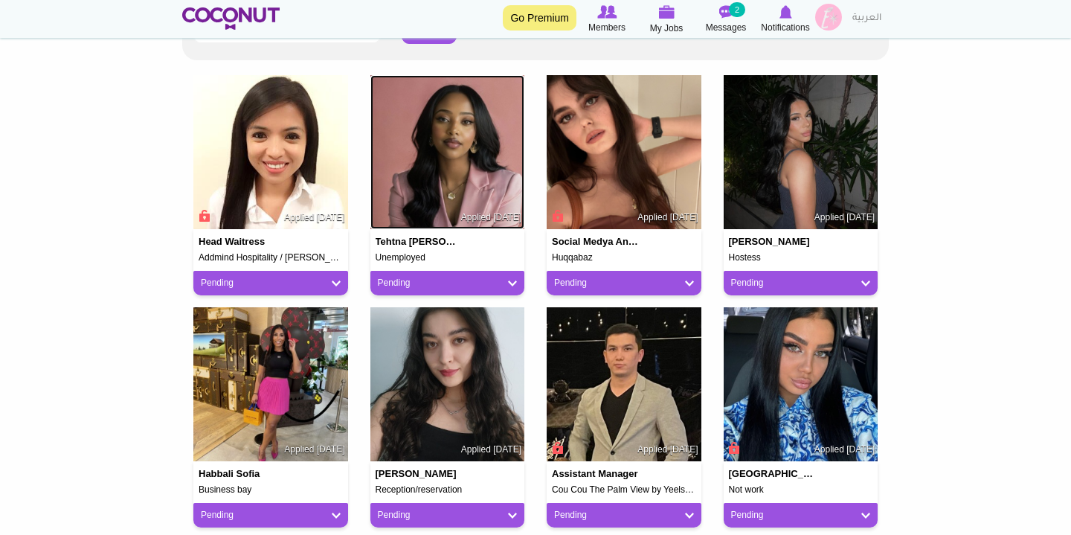
click at [492, 184] on img at bounding box center [447, 152] width 155 height 155
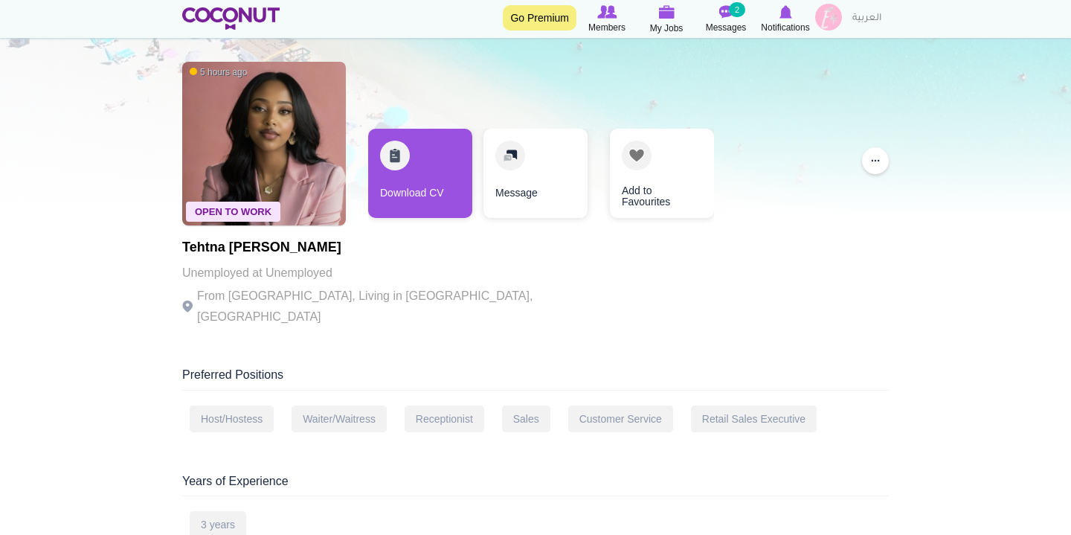
scroll to position [38, 0]
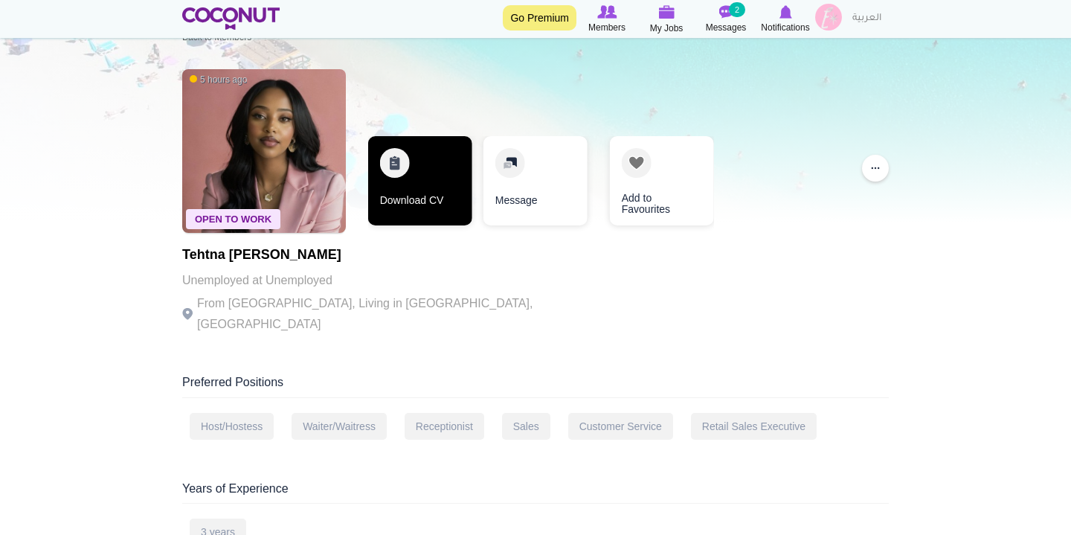
click at [416, 141] on link "Download CV" at bounding box center [420, 180] width 104 height 89
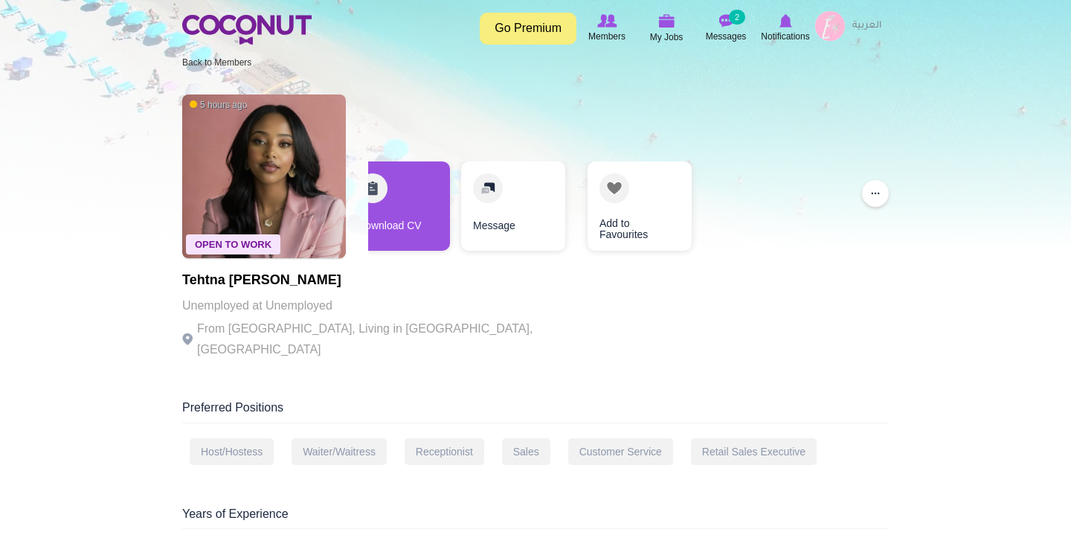
scroll to position [5, 0]
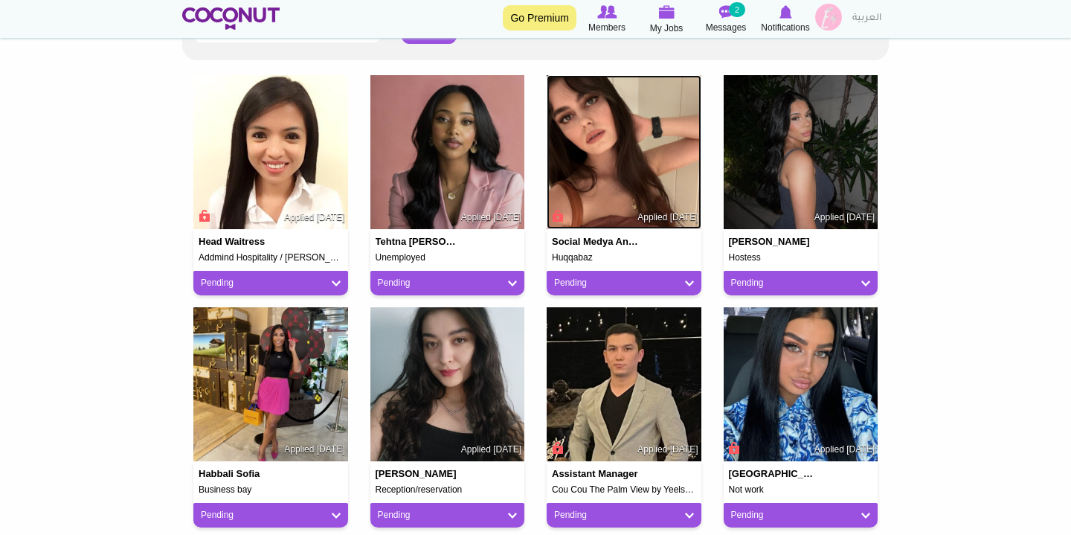
click at [622, 161] on img at bounding box center [624, 152] width 155 height 155
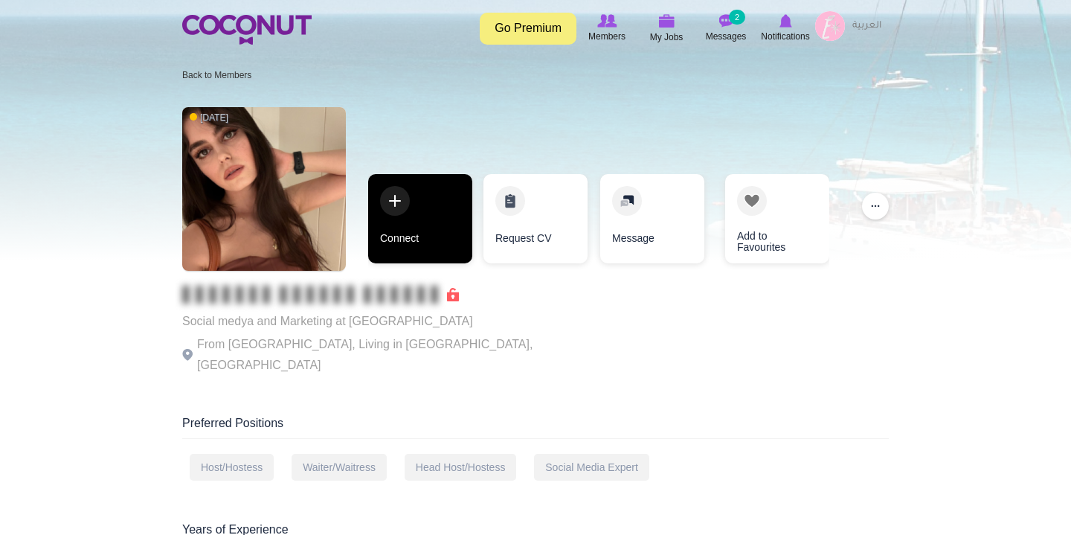
click at [416, 228] on link "Connect" at bounding box center [420, 218] width 104 height 89
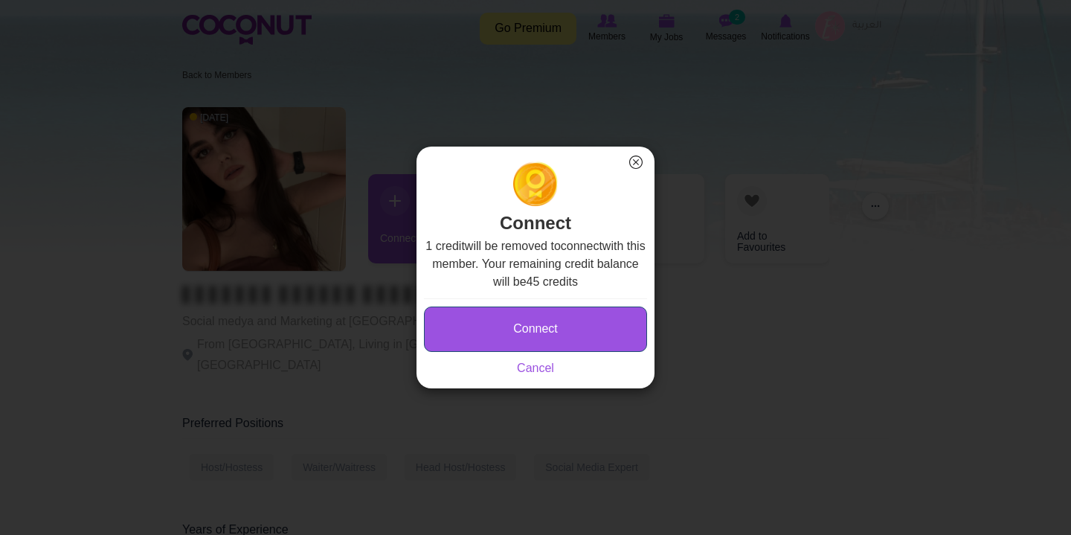
click at [518, 335] on button "Connect" at bounding box center [535, 328] width 223 height 45
